Goal: Task Accomplishment & Management: Use online tool/utility

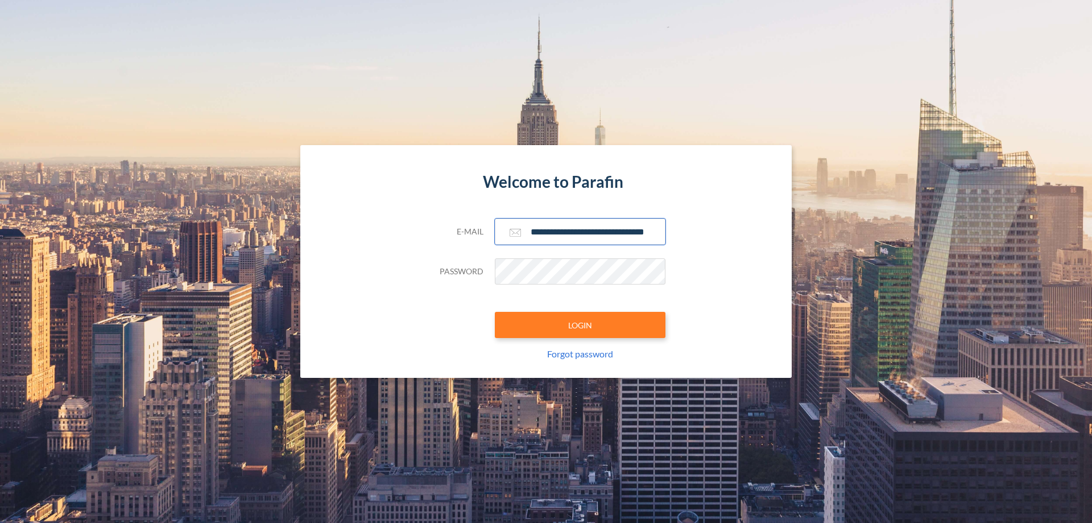
type input "**********"
click at [580, 325] on button "LOGIN" at bounding box center [580, 325] width 171 height 26
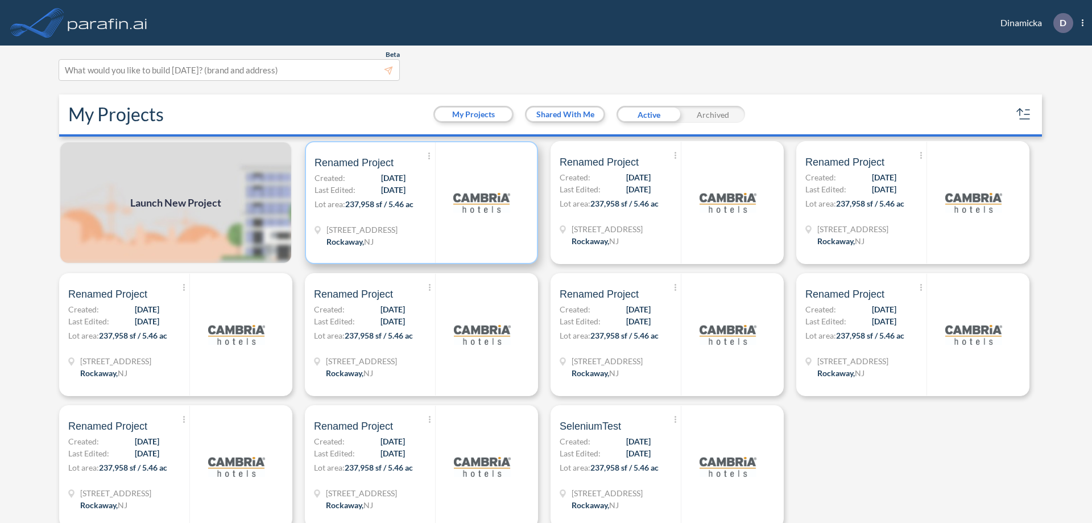
scroll to position [3, 0]
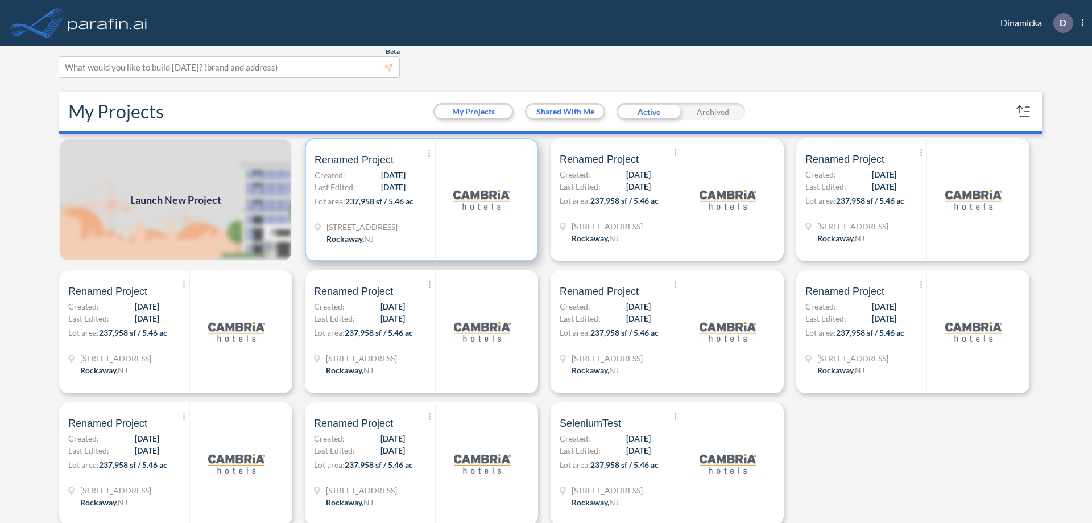
click at [419, 200] on p "Lot area: 237,958 sf / 5.46 ac" at bounding box center [374, 203] width 121 height 16
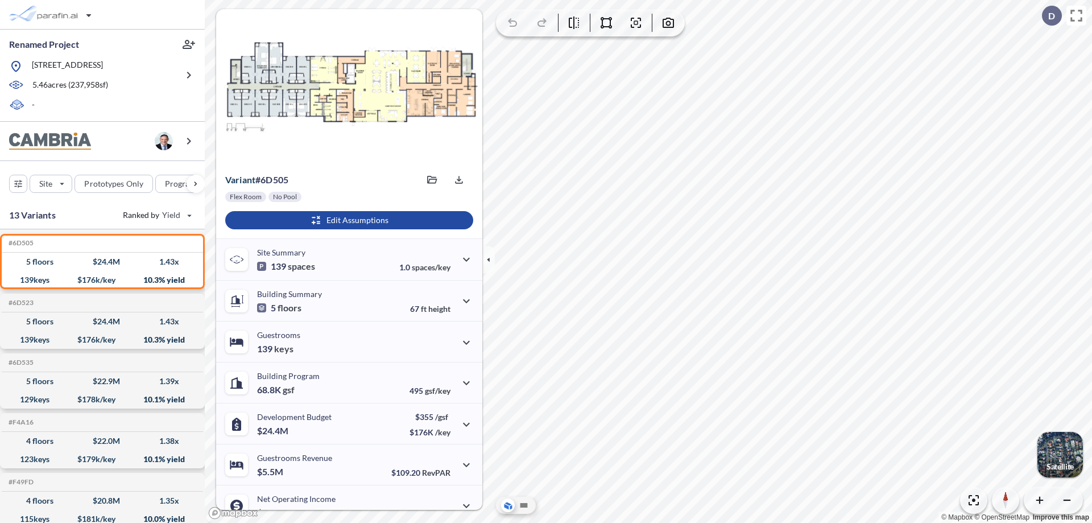
scroll to position [57, 0]
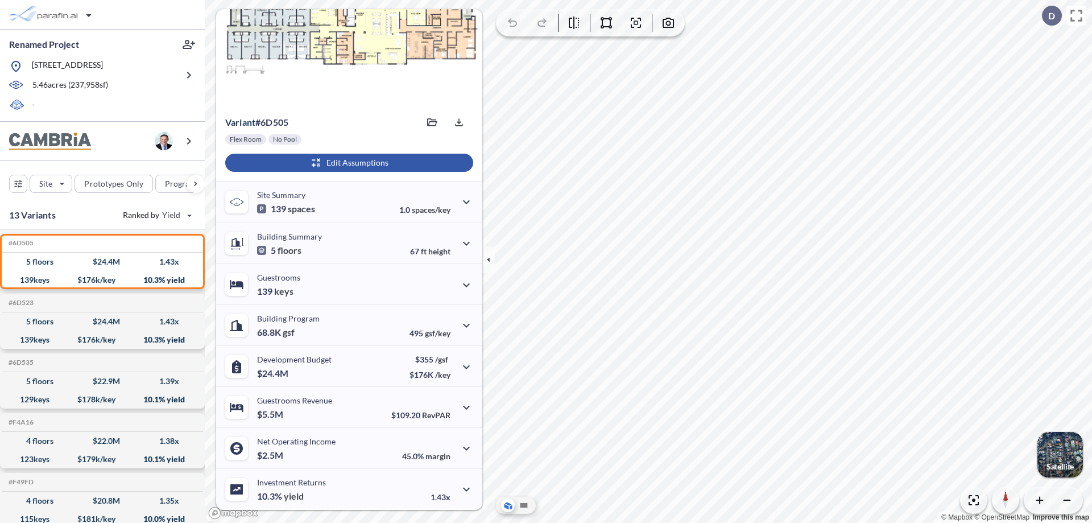
click at [347, 163] on div "button" at bounding box center [349, 163] width 248 height 18
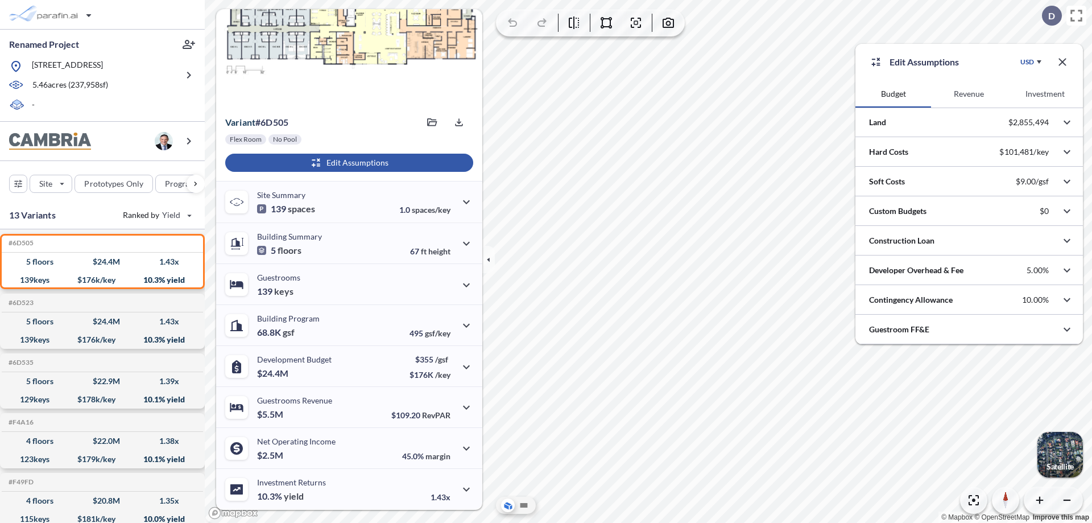
click at [968, 94] on button "Revenue" at bounding box center [969, 93] width 76 height 27
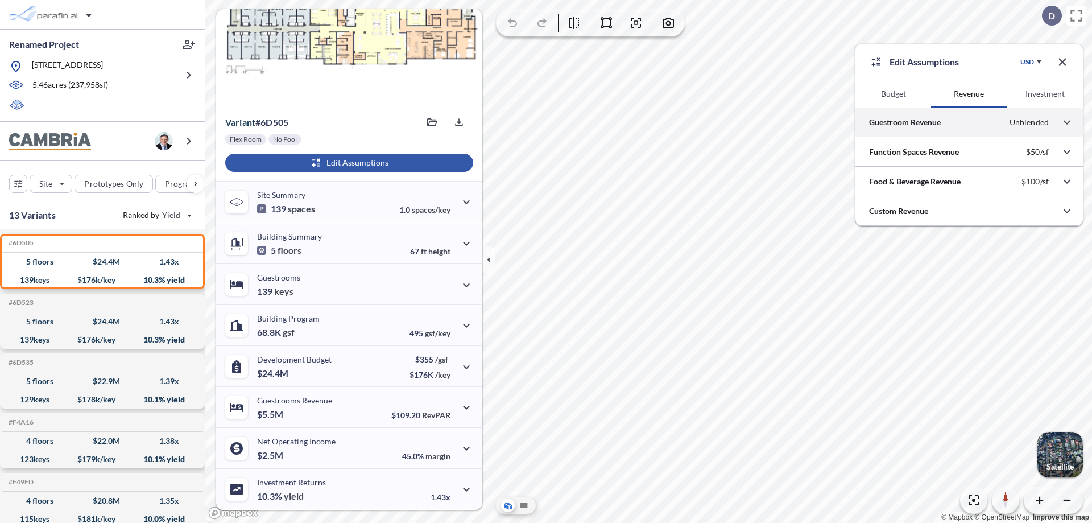
click at [969, 122] on div at bounding box center [968, 121] width 227 height 29
